Goal: Information Seeking & Learning: Learn about a topic

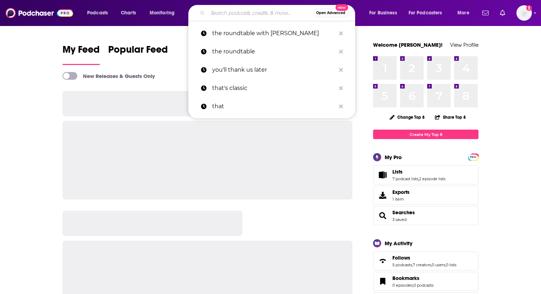
click at [248, 11] on input "Search podcasts, credits, & more..." at bounding box center [260, 12] width 105 height 11
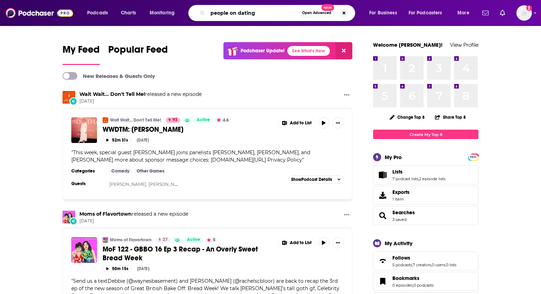
type input "people on dating"
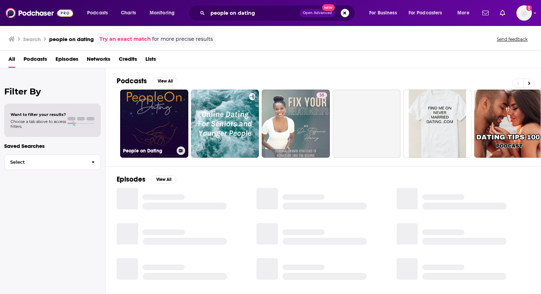
click at [138, 114] on link "People on Dating" at bounding box center [154, 124] width 68 height 68
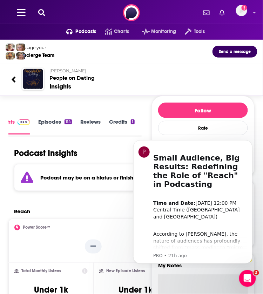
scroll to position [1, 0]
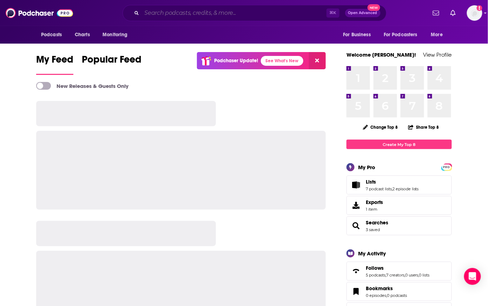
click at [217, 16] on input "Search podcasts, credits, & more..." at bounding box center [234, 12] width 185 height 11
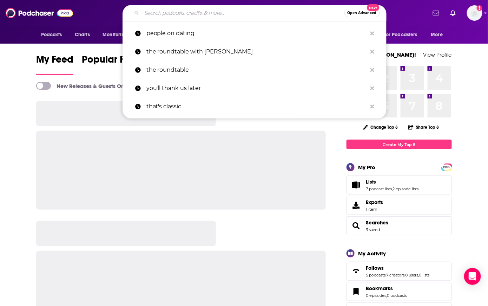
paste input "Actor and wrestling enthusiast, Freddie Prinze Jr. pulls the curtain back on th…"
type input "Actor and wrestling enthusiast, Freddie Prinze Jr. pulls the curtain back on th…"
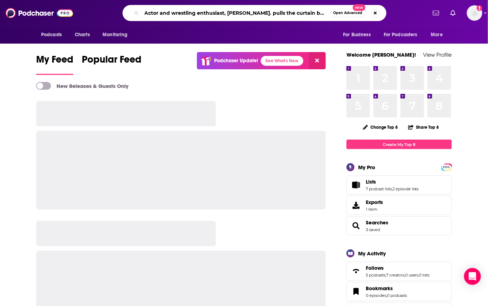
click at [212, 16] on input "Actor and wrestling enthusiast, Freddie Prinze Jr. pulls the curtain back on th…" at bounding box center [236, 12] width 189 height 11
click at [212, 15] on input "Actor and wrestling enthusiast, Freddie Prinze Jr. pulls the curtain back on th…" at bounding box center [236, 12] width 189 height 11
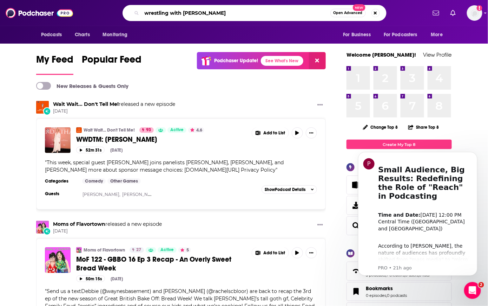
type input "wrestling with fred"
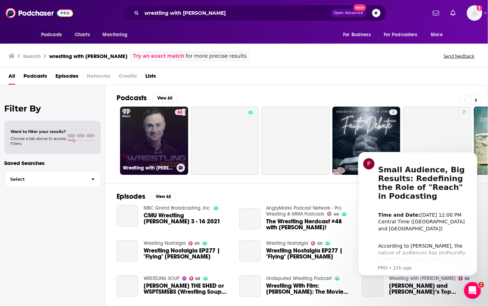
click at [139, 134] on link "68 Wrestling with Freddie" at bounding box center [154, 140] width 68 height 68
